Goal: Task Accomplishment & Management: Manage account settings

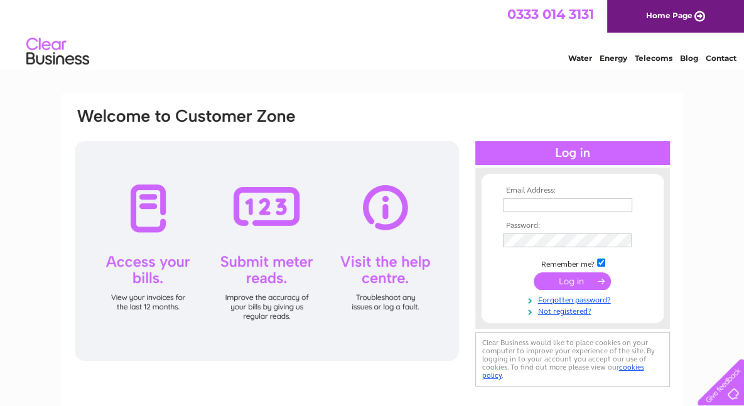
type input "sean2andrea@gmail.com"
click at [555, 286] on input "submit" at bounding box center [572, 282] width 77 height 18
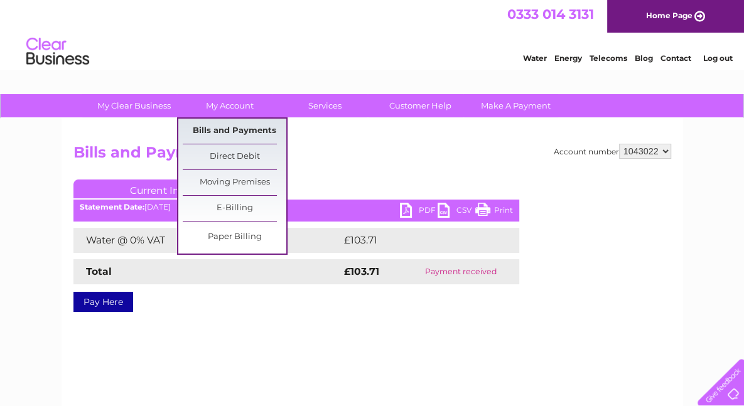
click at [235, 138] on link "Bills and Payments" at bounding box center [235, 131] width 104 height 25
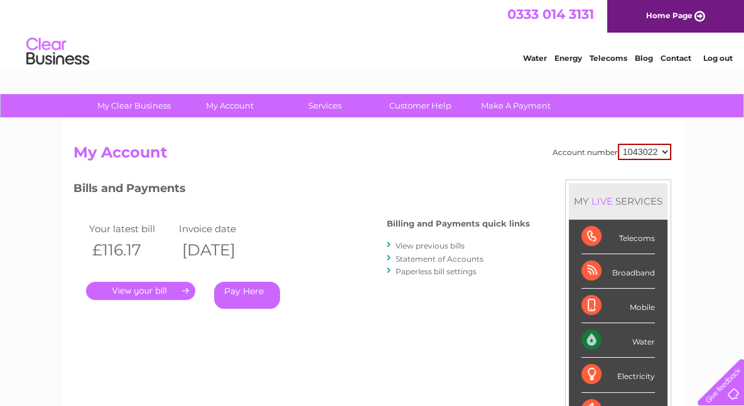
click at [143, 289] on link "." at bounding box center [140, 291] width 109 height 18
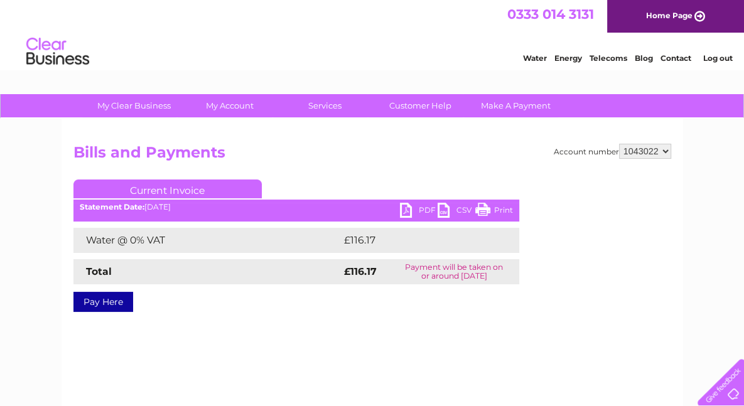
click at [430, 210] on link "PDF" at bounding box center [419, 212] width 38 height 18
